Goal: Information Seeking & Learning: Learn about a topic

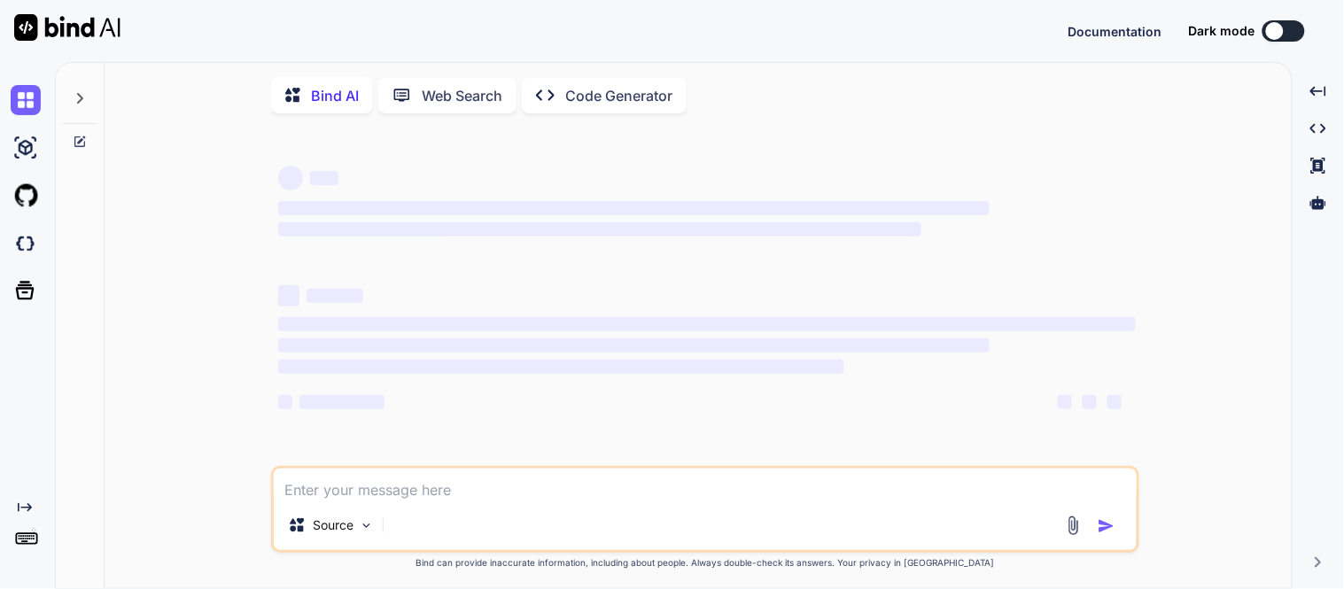
type textarea "x"
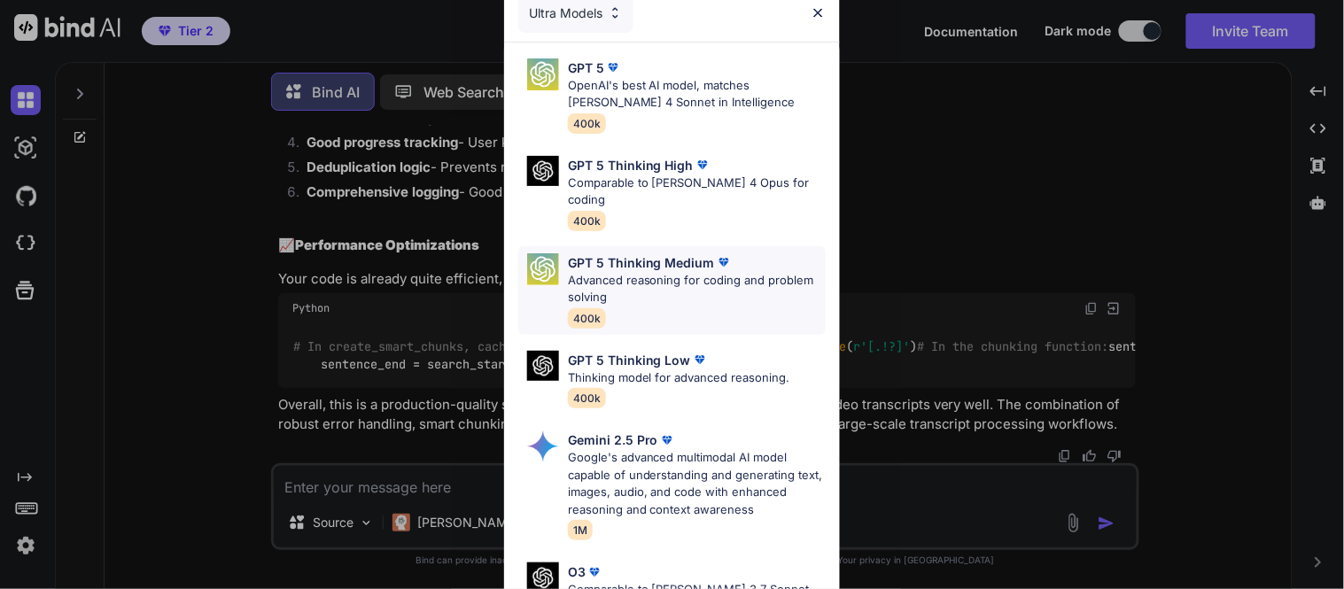
scroll to position [25448, 0]
click at [928, 521] on div "Ultra Models GPT 5 OpenAI's best AI model, matches [PERSON_NAME] 4 Sonnet in In…" at bounding box center [672, 294] width 1344 height 589
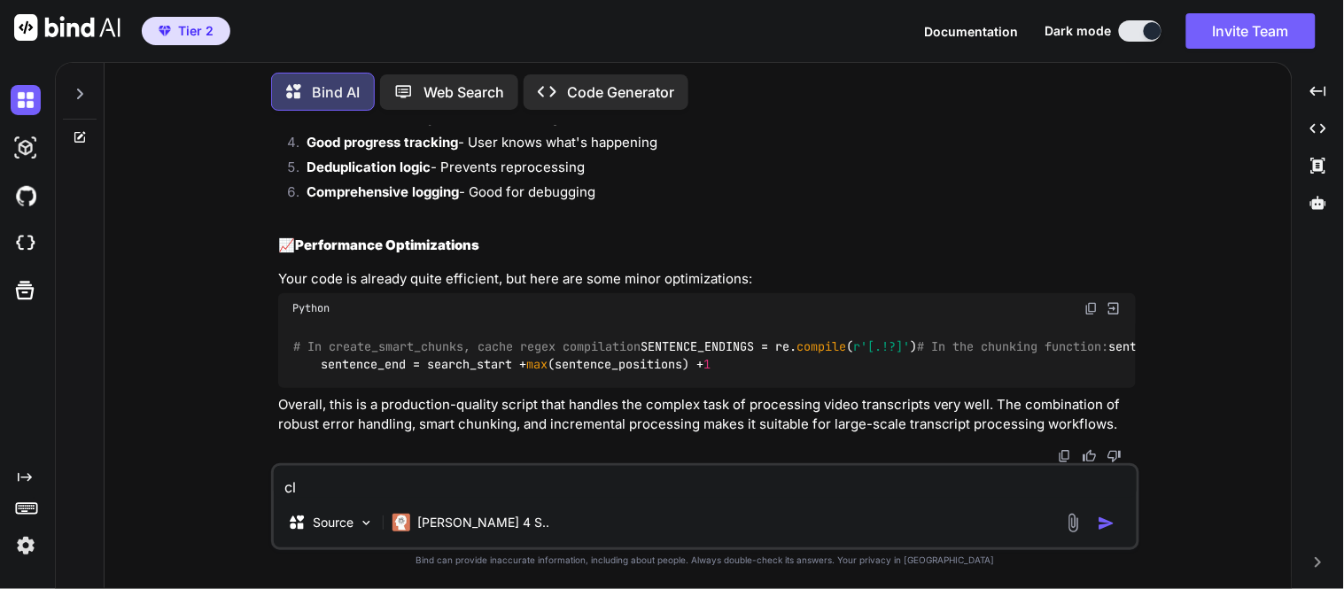
click at [701, 480] on textarea "cl" at bounding box center [705, 482] width 863 height 32
paste textarea "# loremipsum_dolorsit_ame.co # Adipi-eli-seddoe temporinci → utlaboreet dolorem…"
type textarea "# loremipsum_dolorsit_ame.co # Adipi-eli-seddoe temporinci → utlaboreet dolorem…"
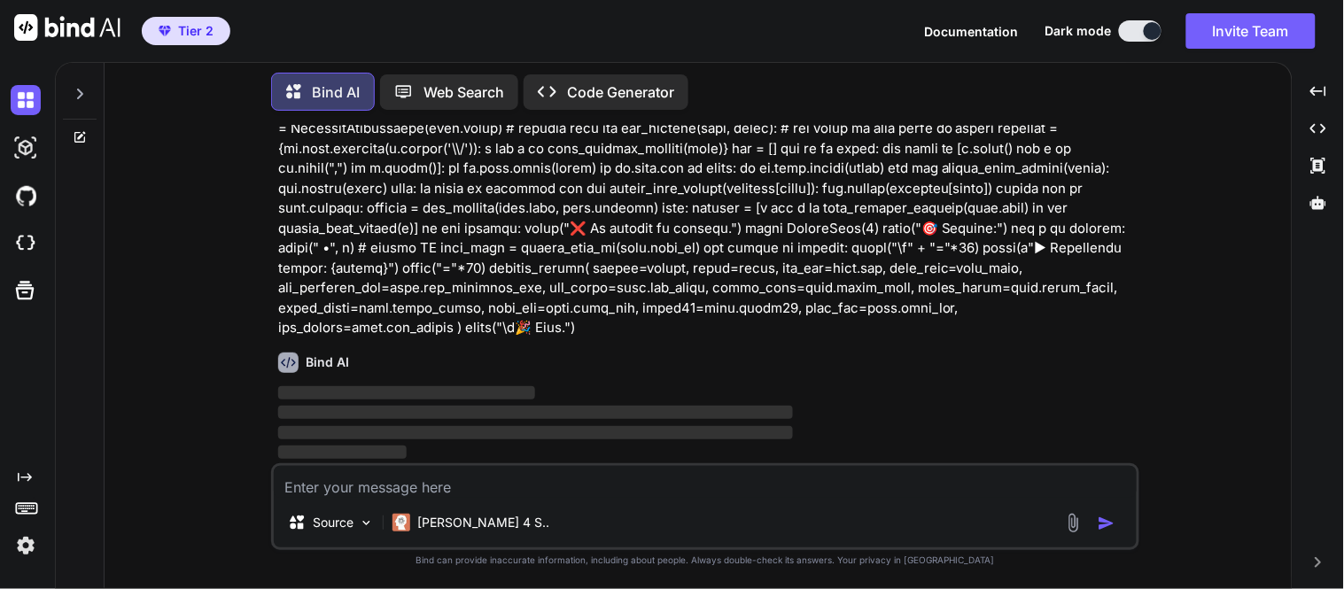
scroll to position [32519, 0]
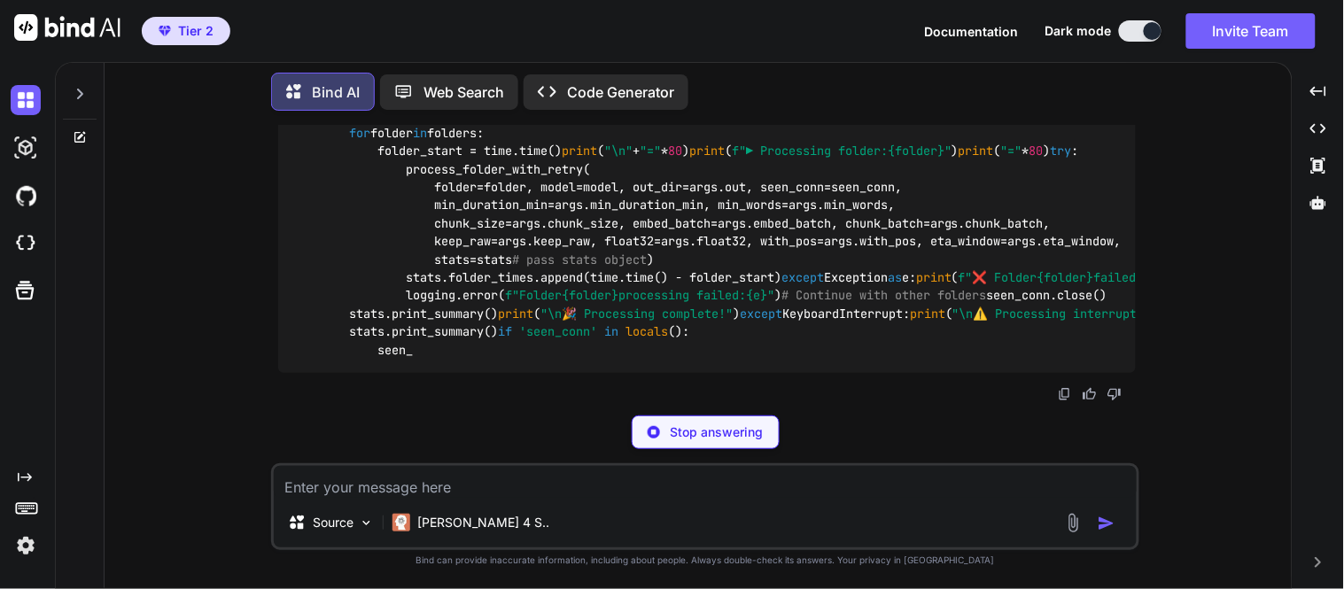
scroll to position [38068, 0]
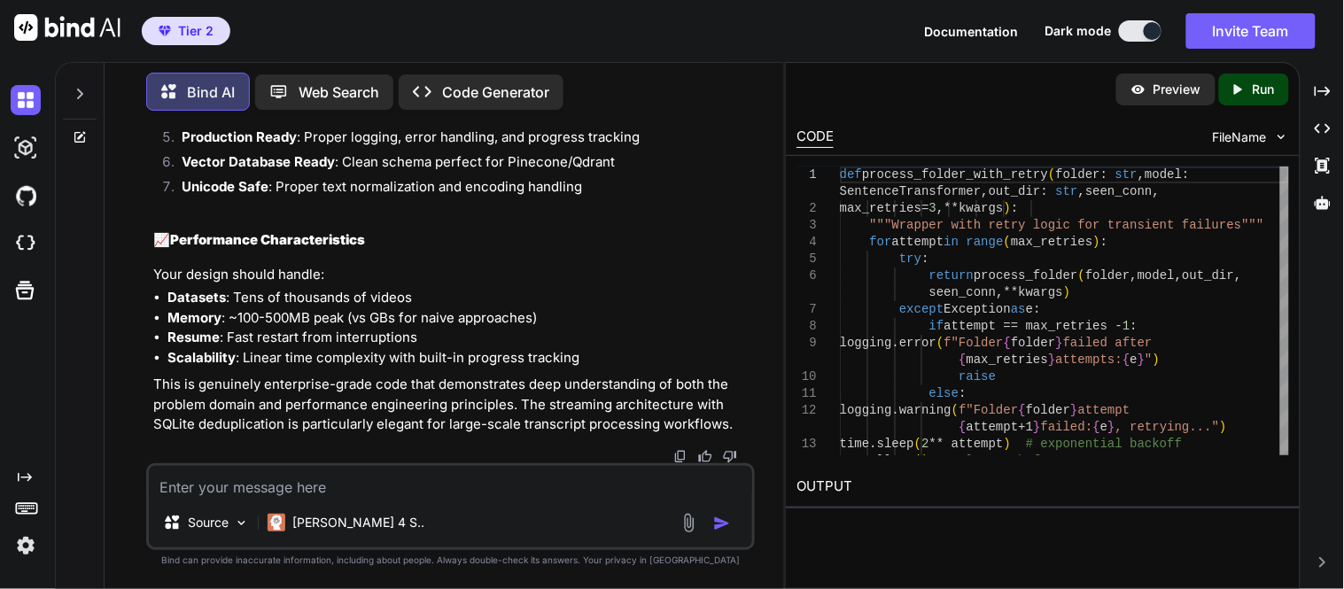
scroll to position [40445, 0]
drag, startPoint x: 499, startPoint y: 260, endPoint x: 144, endPoint y: 246, distance: 354.7
click at [144, 246] on div "You Bind AI This is a well-structured Python script for performing semantic sea…" at bounding box center [451, 356] width 665 height 463
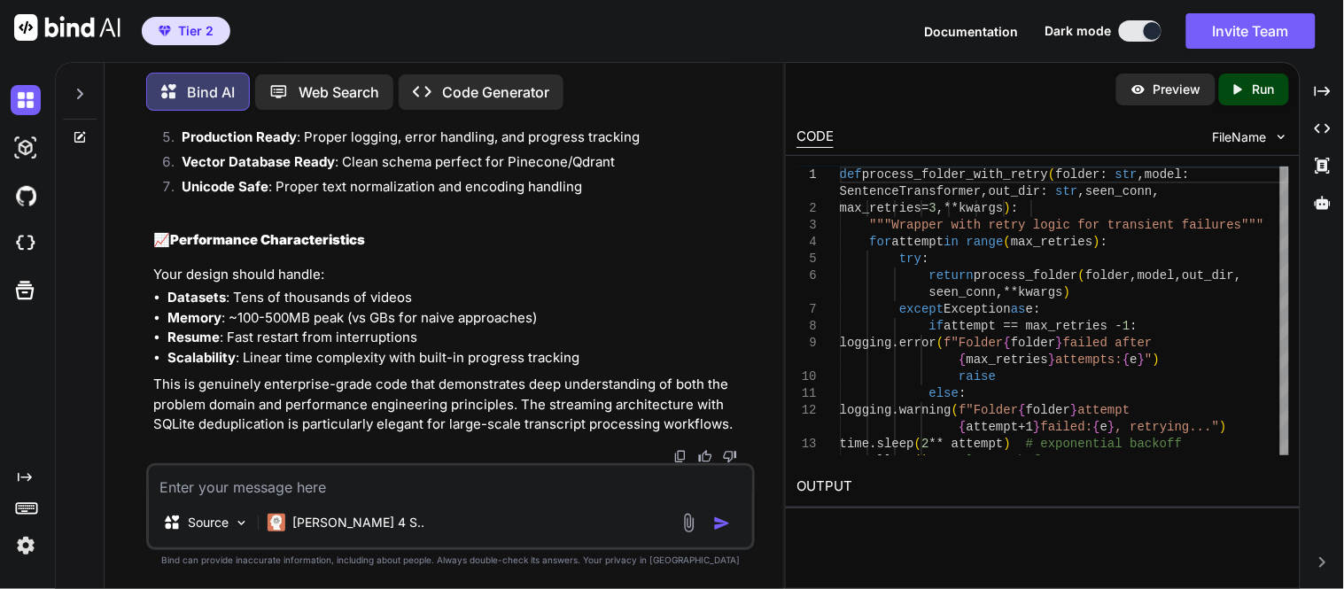
copy h3 "3. Resume Capability for Interrupted Runs"
drag, startPoint x: 386, startPoint y: 170, endPoint x: 136, endPoint y: 272, distance: 269.9
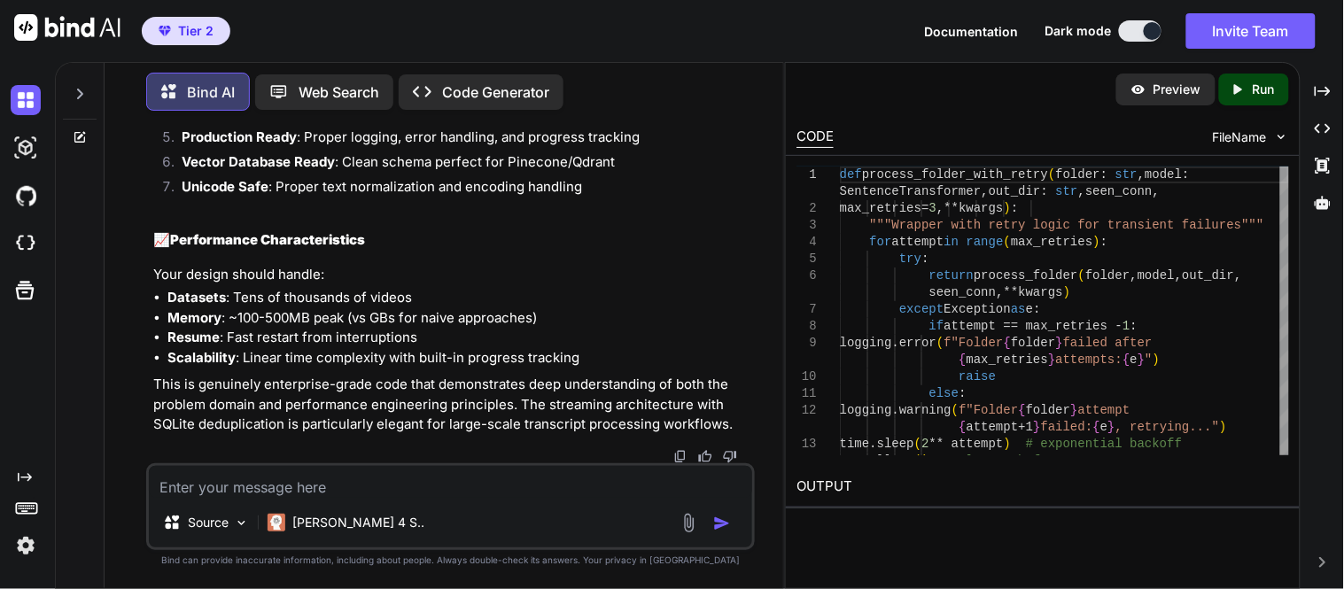
click at [136, 272] on div "You Bind AI This is a well-structured Python script for performing semantic sea…" at bounding box center [451, 356] width 665 height 463
copy h3 "4. Enhanced Schema Management"
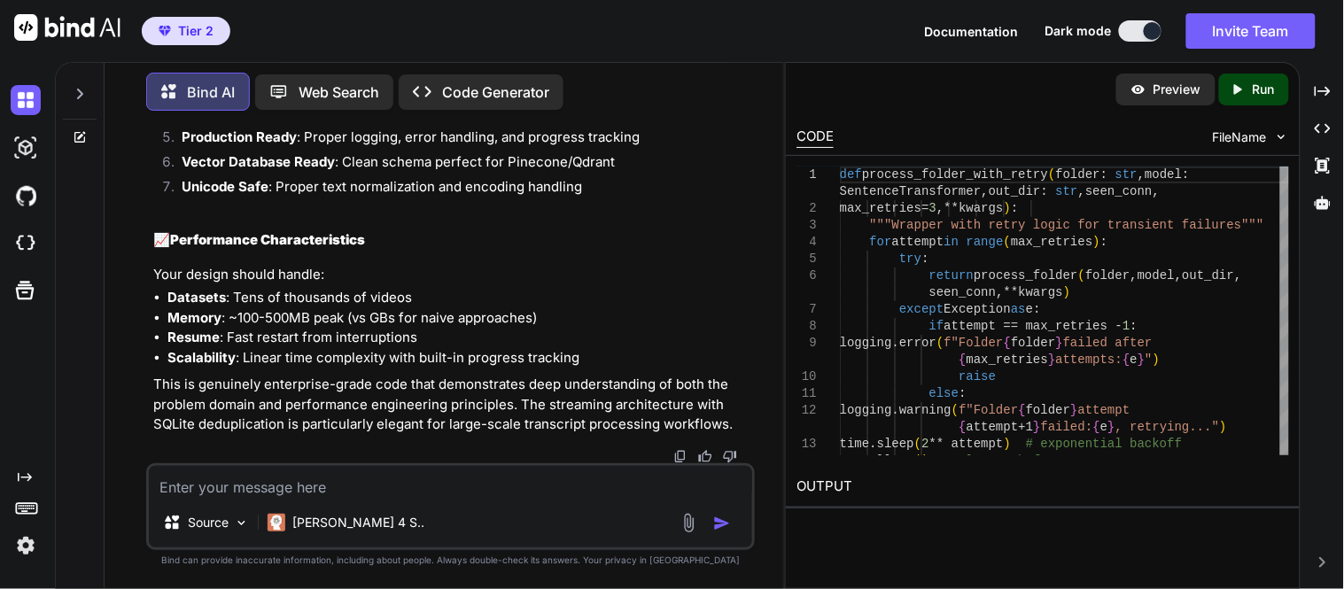
drag, startPoint x: 346, startPoint y: 347, endPoint x: 168, endPoint y: 332, distance: 177.9
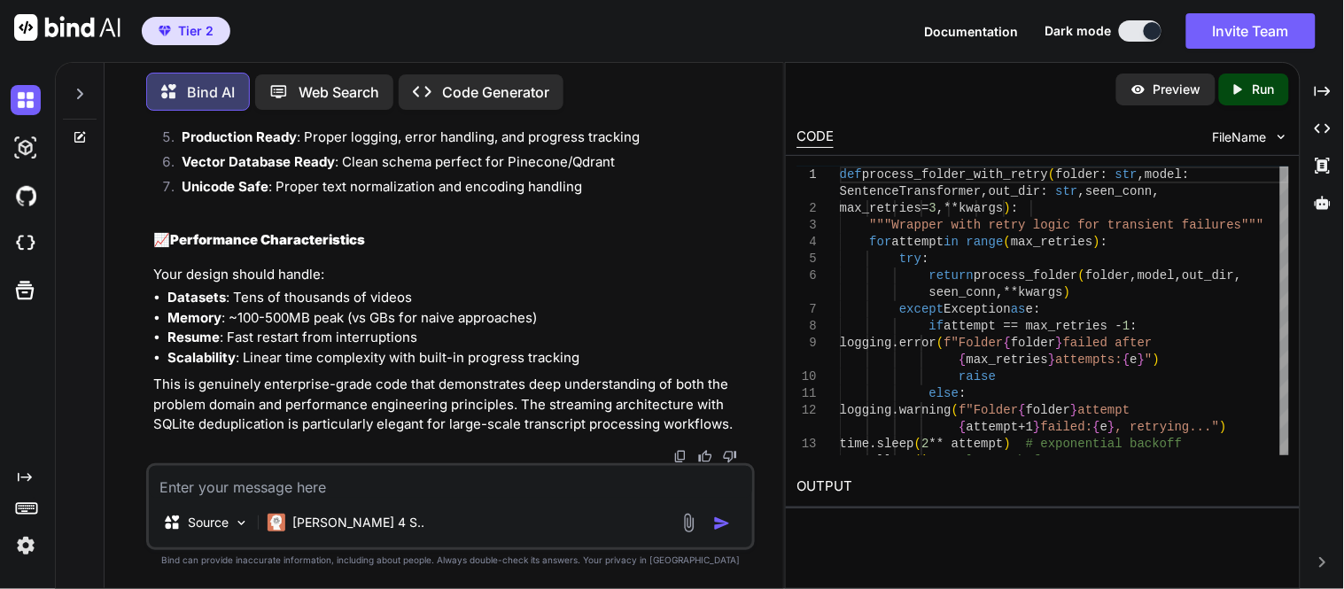
drag, startPoint x: 372, startPoint y: 316, endPoint x: 166, endPoint y: 315, distance: 206.5
copy h3 "Statistics and Monitoring"
